Goal: Transaction & Acquisition: Obtain resource

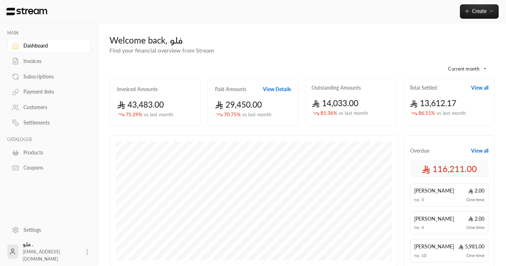
click at [42, 120] on div "Settlements" at bounding box center [52, 122] width 58 height 7
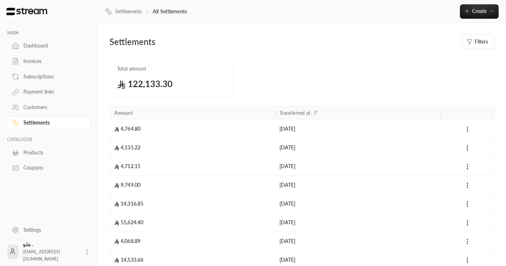
click at [469, 126] on icon at bounding box center [467, 129] width 7 height 7
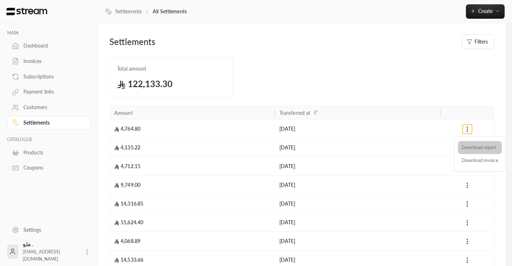
click at [476, 151] on li "Download report" at bounding box center [480, 147] width 44 height 13
click at [436, 83] on div at bounding box center [256, 133] width 512 height 266
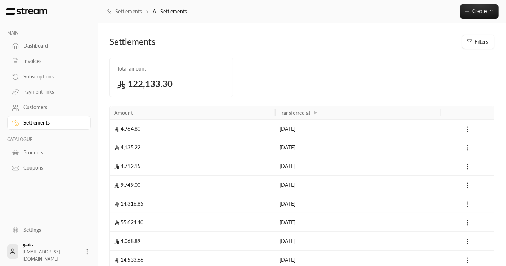
click at [466, 144] on button at bounding box center [467, 148] width 9 height 9
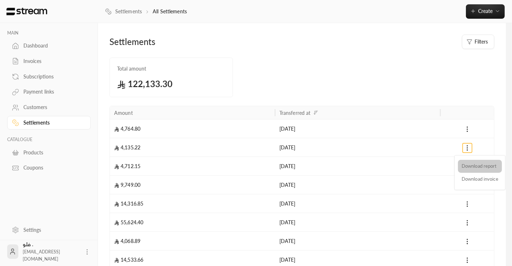
click at [470, 168] on li "Download report" at bounding box center [480, 166] width 44 height 13
click at [430, 33] on div at bounding box center [256, 133] width 512 height 266
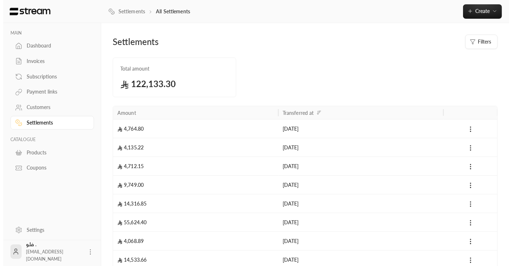
scroll to position [112, 0]
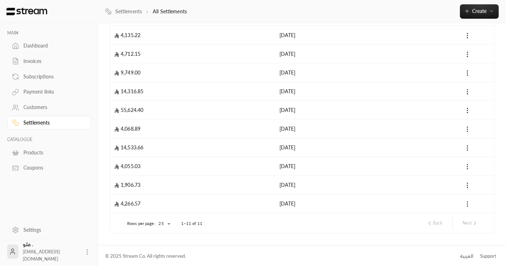
click at [466, 205] on icon at bounding box center [467, 204] width 7 height 7
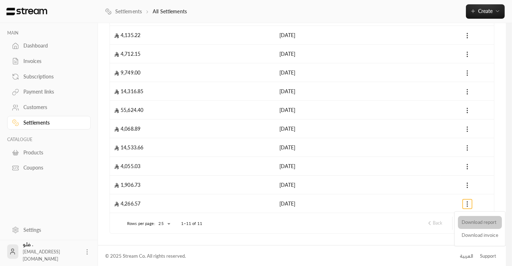
click at [469, 221] on li "Download report" at bounding box center [480, 222] width 44 height 13
click at [468, 185] on div at bounding box center [256, 133] width 512 height 266
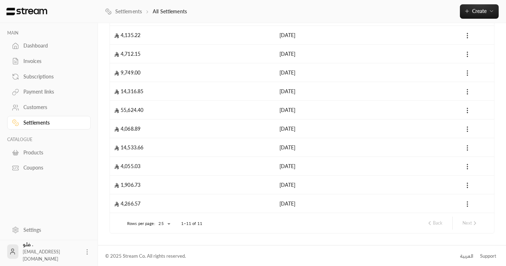
click at [468, 185] on icon at bounding box center [467, 185] width 7 height 7
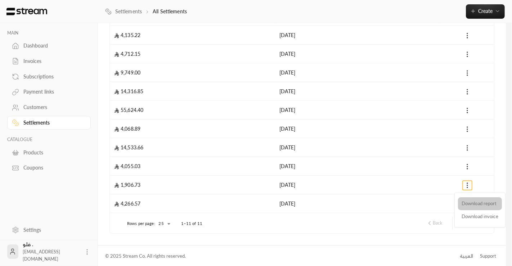
click at [472, 203] on li "Download report" at bounding box center [480, 203] width 44 height 13
click at [470, 163] on div at bounding box center [256, 133] width 512 height 266
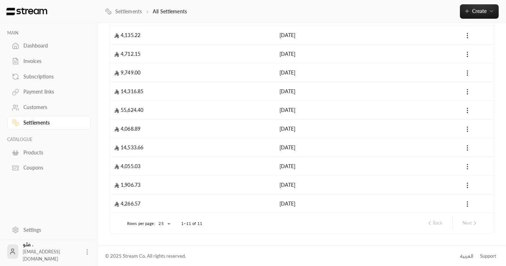
click at [468, 165] on icon at bounding box center [467, 166] width 7 height 7
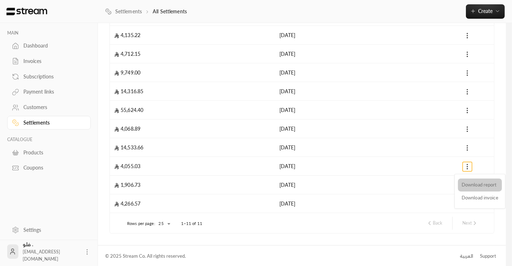
click at [474, 183] on li "Download report" at bounding box center [480, 185] width 44 height 13
click at [469, 145] on div at bounding box center [256, 133] width 512 height 266
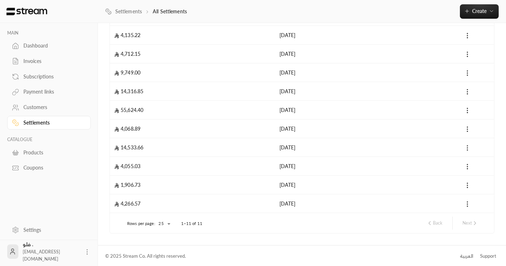
click at [466, 148] on icon at bounding box center [467, 148] width 7 height 7
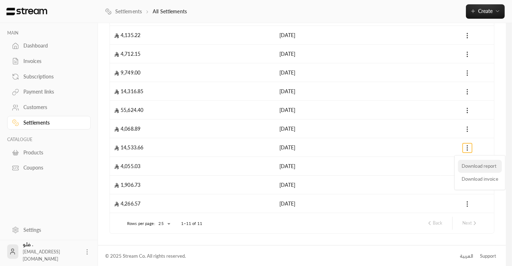
click at [476, 169] on li "Download report" at bounding box center [480, 166] width 44 height 13
click at [471, 166] on li "Download report" at bounding box center [480, 166] width 44 height 13
click at [464, 128] on div at bounding box center [256, 133] width 512 height 266
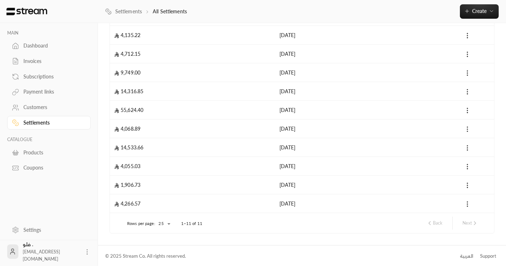
click at [469, 129] on icon at bounding box center [467, 129] width 7 height 7
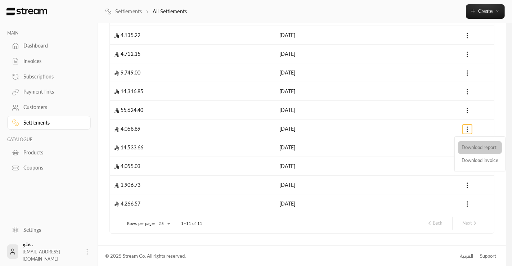
click at [470, 147] on li "Download report" at bounding box center [480, 147] width 44 height 13
click at [469, 111] on div at bounding box center [256, 133] width 512 height 266
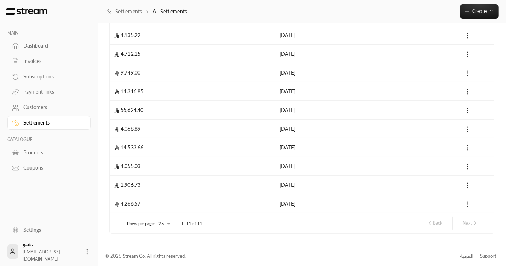
click at [469, 111] on icon at bounding box center [467, 110] width 7 height 7
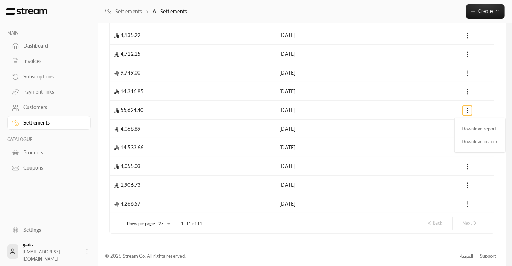
click at [469, 111] on div at bounding box center [256, 133] width 512 height 266
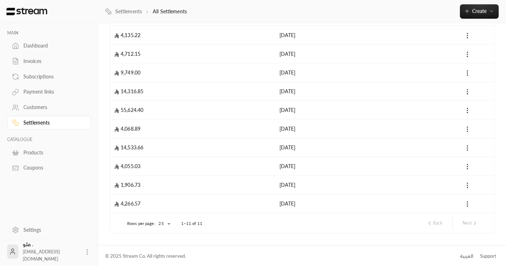
click at [469, 111] on icon at bounding box center [467, 110] width 7 height 7
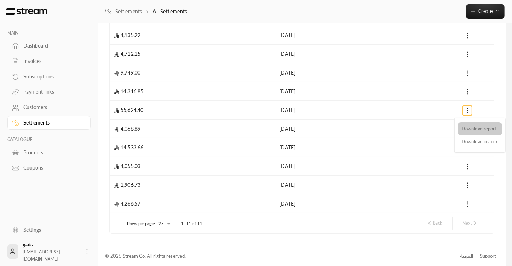
click at [472, 130] on li "Download report" at bounding box center [480, 129] width 44 height 13
click at [465, 90] on div at bounding box center [256, 133] width 512 height 266
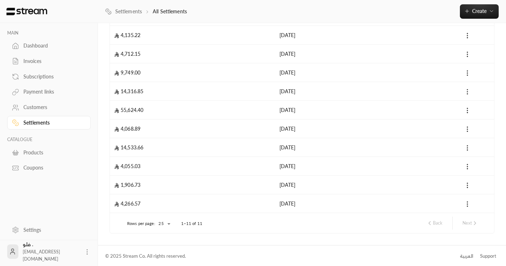
click at [468, 92] on icon at bounding box center [467, 91] width 7 height 7
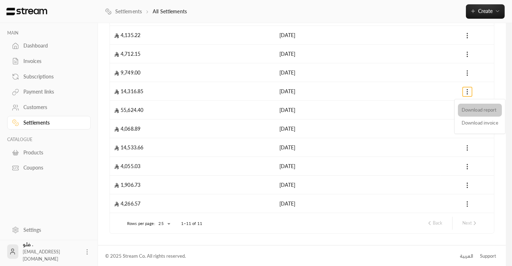
click at [467, 111] on li "Download report" at bounding box center [480, 110] width 44 height 13
click at [469, 70] on div at bounding box center [256, 133] width 512 height 266
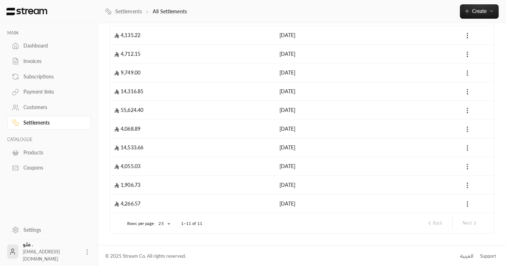
click at [469, 71] on icon at bounding box center [467, 73] width 7 height 7
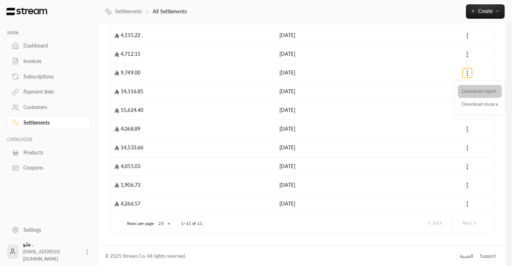
click at [469, 90] on li "Download report" at bounding box center [480, 91] width 44 height 13
click at [469, 54] on div at bounding box center [256, 133] width 512 height 266
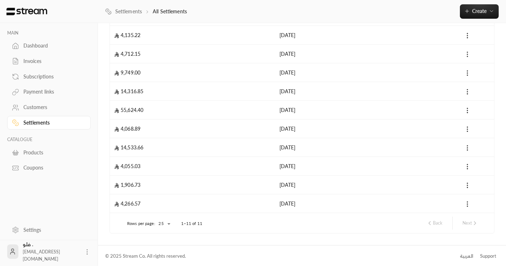
click at [465, 55] on icon at bounding box center [467, 54] width 7 height 7
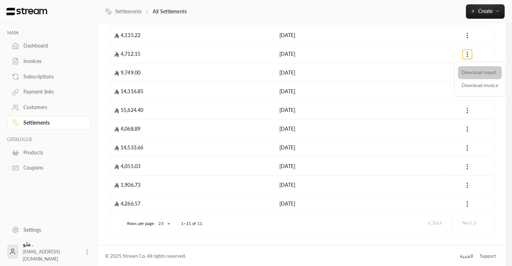
click at [471, 72] on li "Download report" at bounding box center [480, 72] width 44 height 13
click at [467, 38] on div at bounding box center [256, 133] width 512 height 266
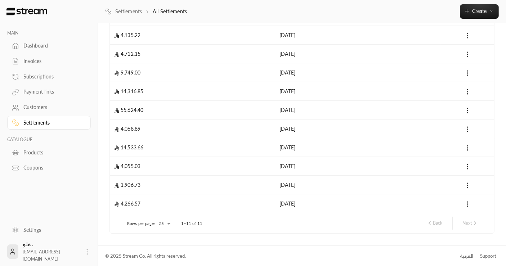
click at [467, 37] on circle at bounding box center [467, 37] width 1 height 1
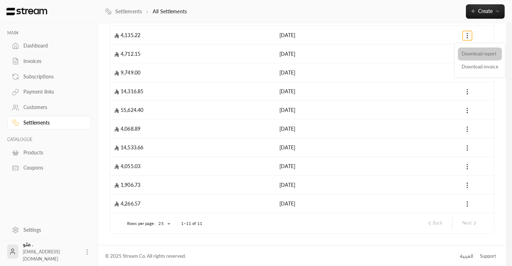
click at [479, 55] on li "Download report" at bounding box center [480, 54] width 44 height 13
